Goal: Information Seeking & Learning: Learn about a topic

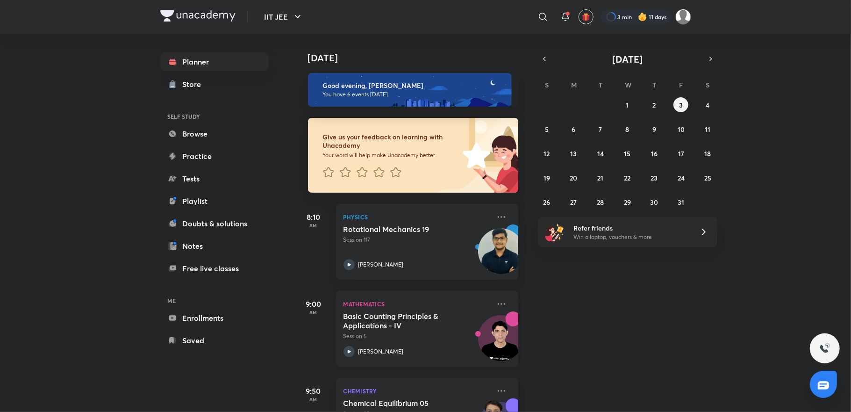
drag, startPoint x: 494, startPoint y: 307, endPoint x: 485, endPoint y: 305, distance: 9.5
click at [496, 306] on icon at bounding box center [501, 303] width 11 height 11
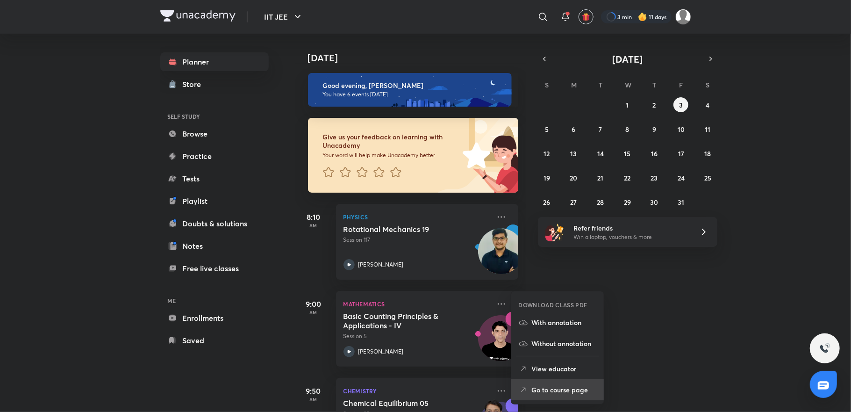
click at [554, 384] on p "Go to course page" at bounding box center [564, 389] width 64 height 10
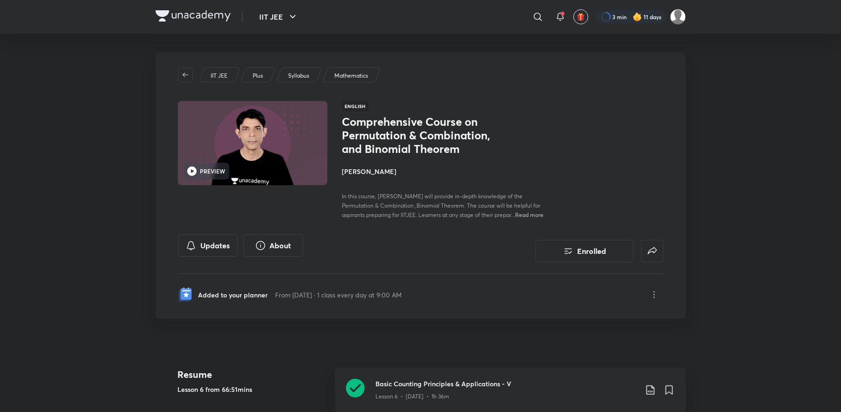
scroll to position [149, 0]
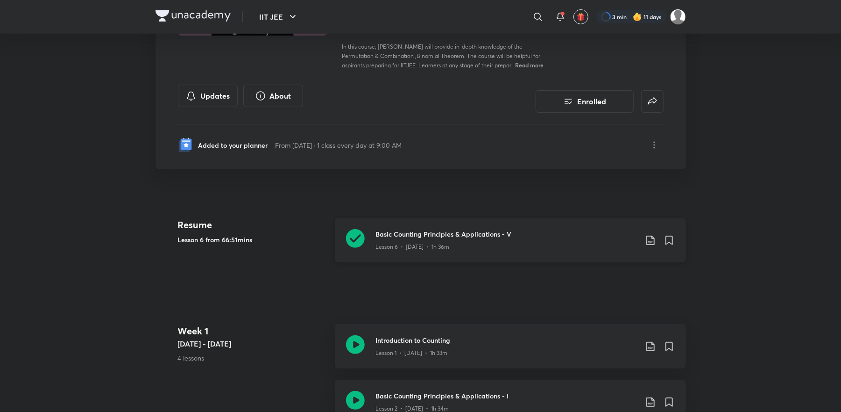
click at [472, 251] on div "Basic Counting Principles & Applications - V Lesson 6 • [DATE] • 1h 36m" at bounding box center [510, 240] width 351 height 44
